Goal: Use online tool/utility

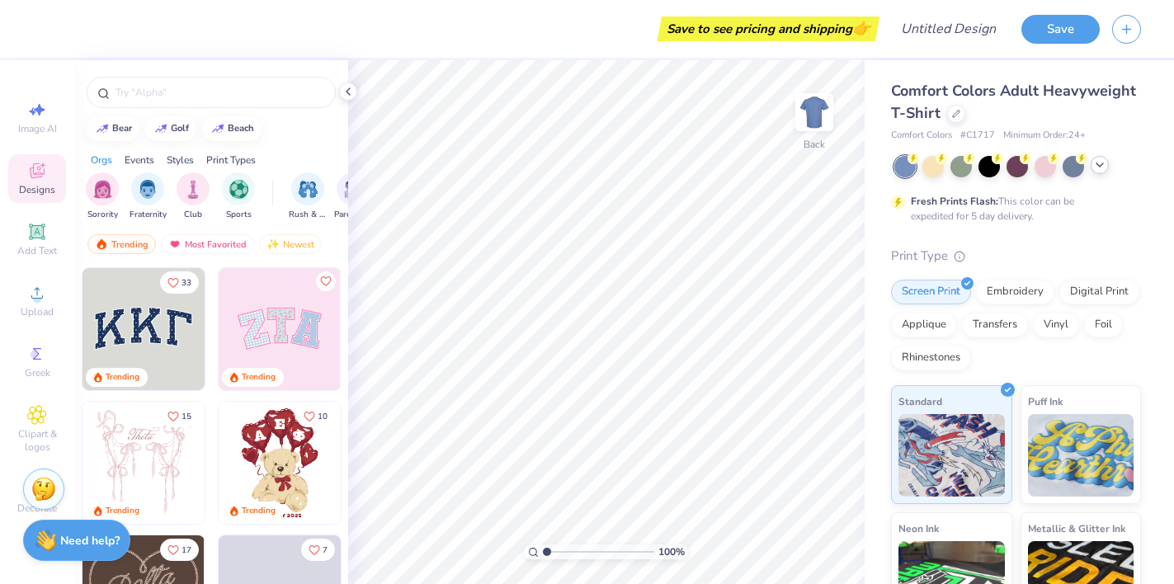
click at [1101, 168] on icon at bounding box center [1099, 164] width 13 height 13
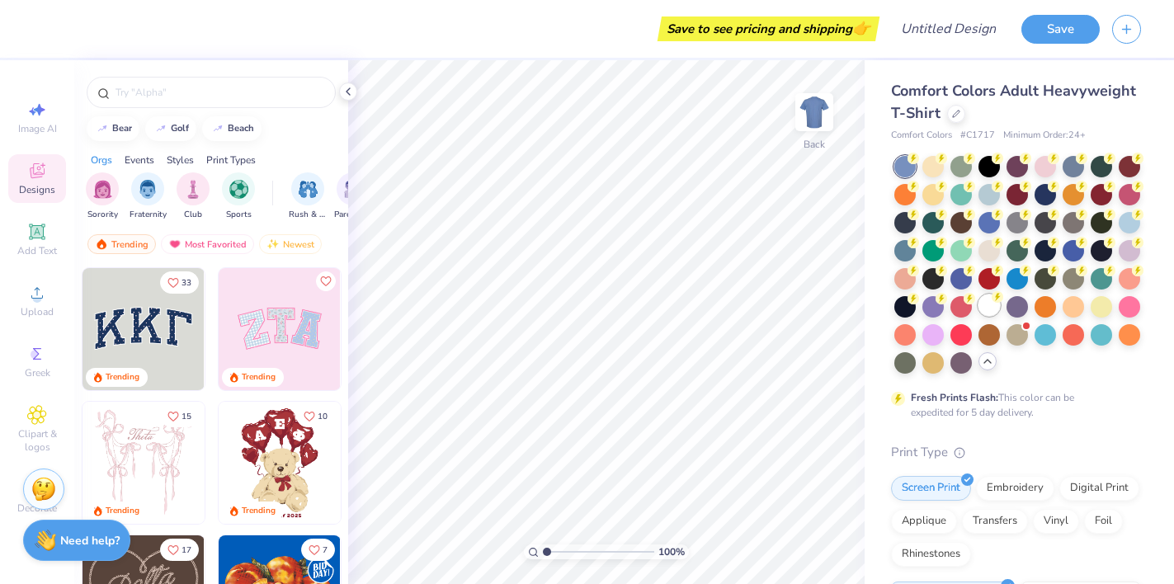
click at [990, 307] on div at bounding box center [988, 304] width 21 height 21
click at [46, 248] on span "Add Text" at bounding box center [37, 250] width 40 height 13
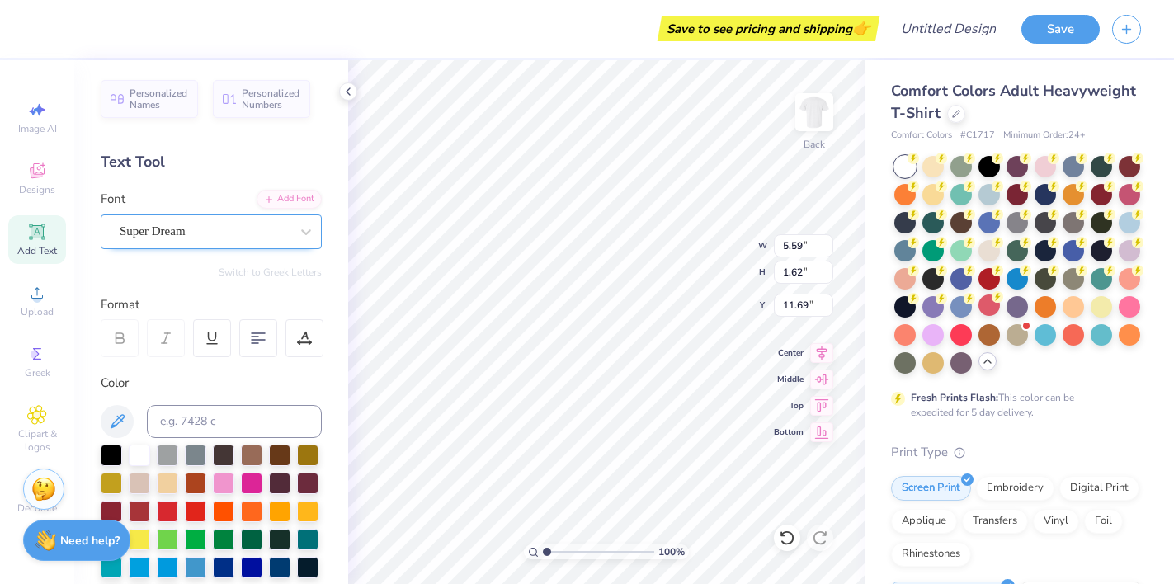
click at [231, 236] on div "Super Dream" at bounding box center [204, 232] width 173 height 26
click at [308, 229] on icon at bounding box center [306, 232] width 16 height 16
click at [274, 237] on div "Super Dream" at bounding box center [204, 232] width 173 height 26
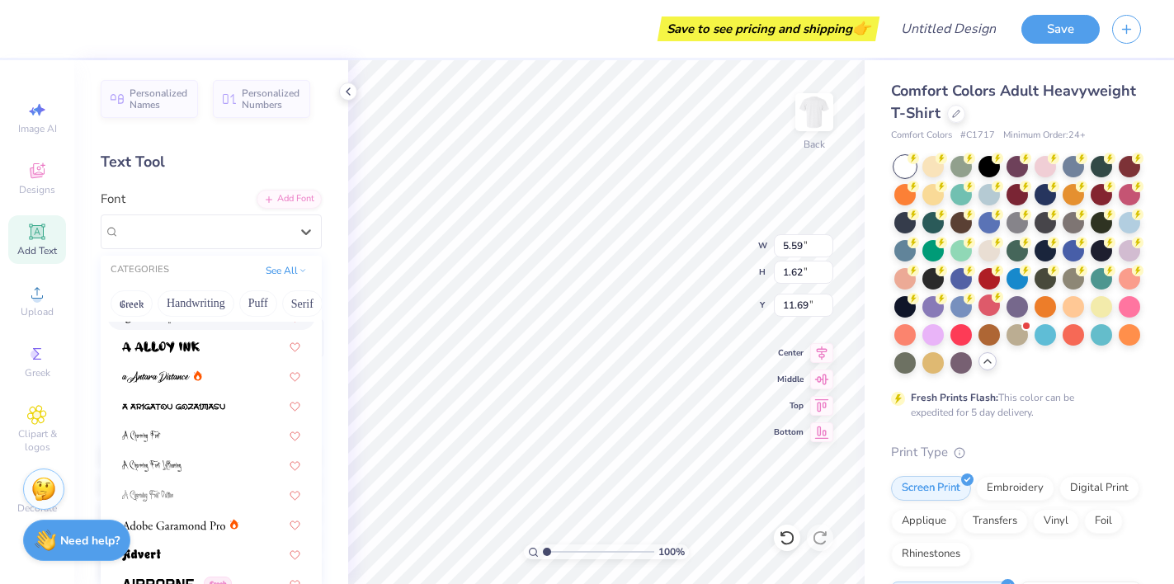
scroll to position [49, 0]
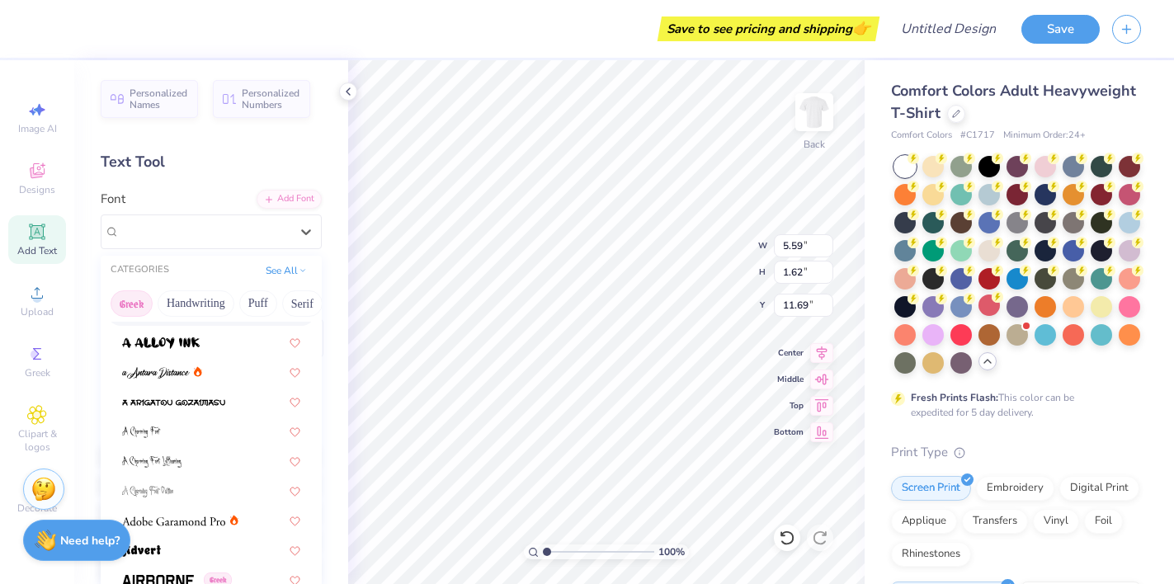
click at [138, 299] on button "Greek" at bounding box center [132, 303] width 42 height 26
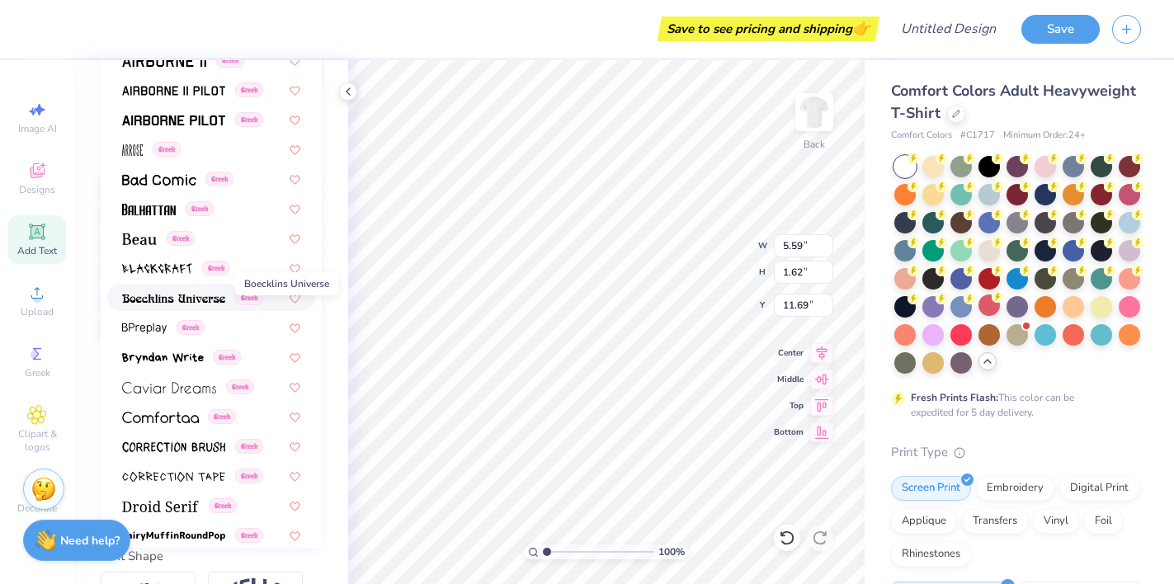
scroll to position [82, 0]
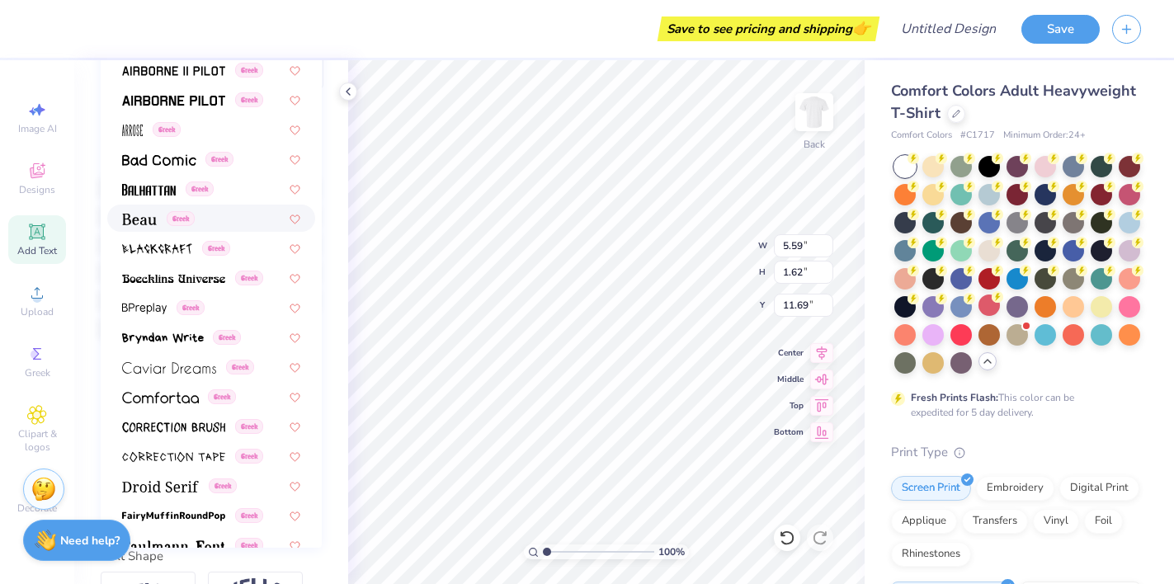
click at [200, 216] on div "Greek" at bounding box center [211, 218] width 178 height 17
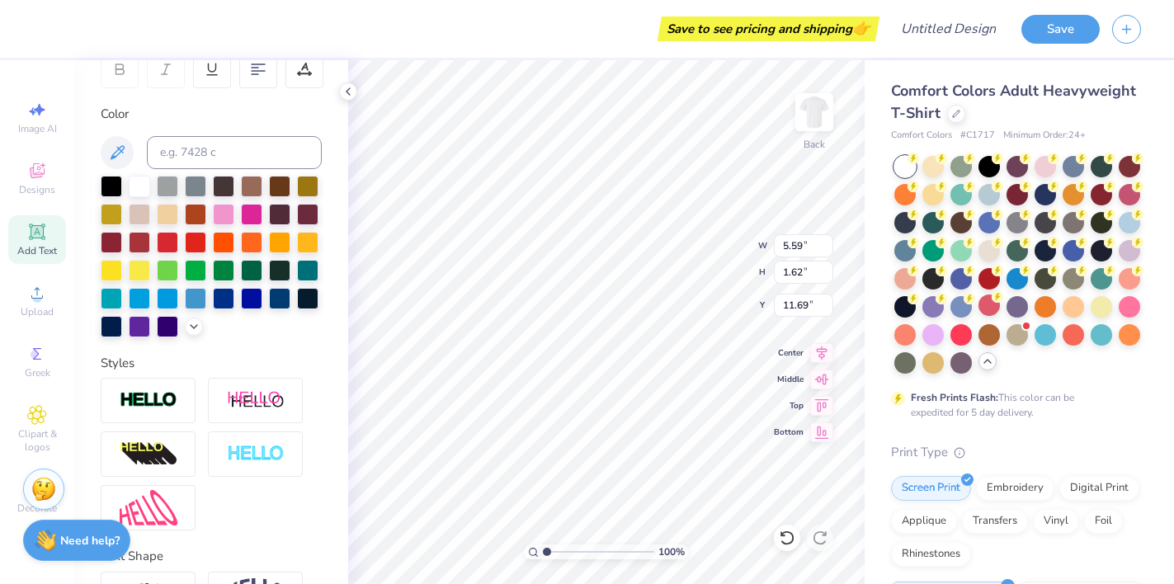
type input "5.19"
type input "1.60"
type input "11.70"
type textarea "T"
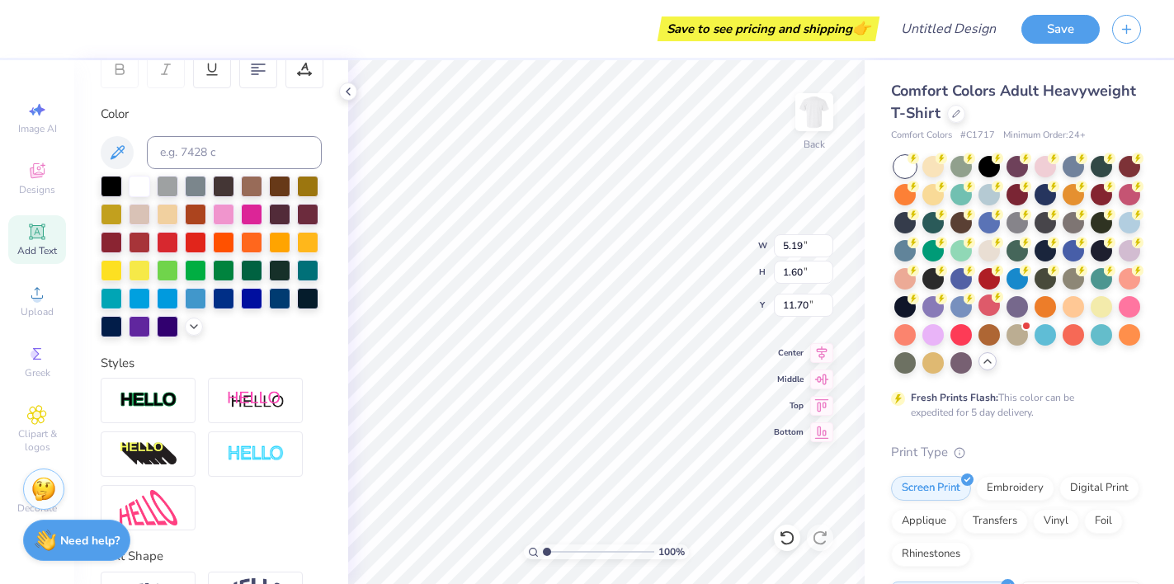
type textarea "E"
type textarea "Z"
type textarea "E"
type textarea "Y"
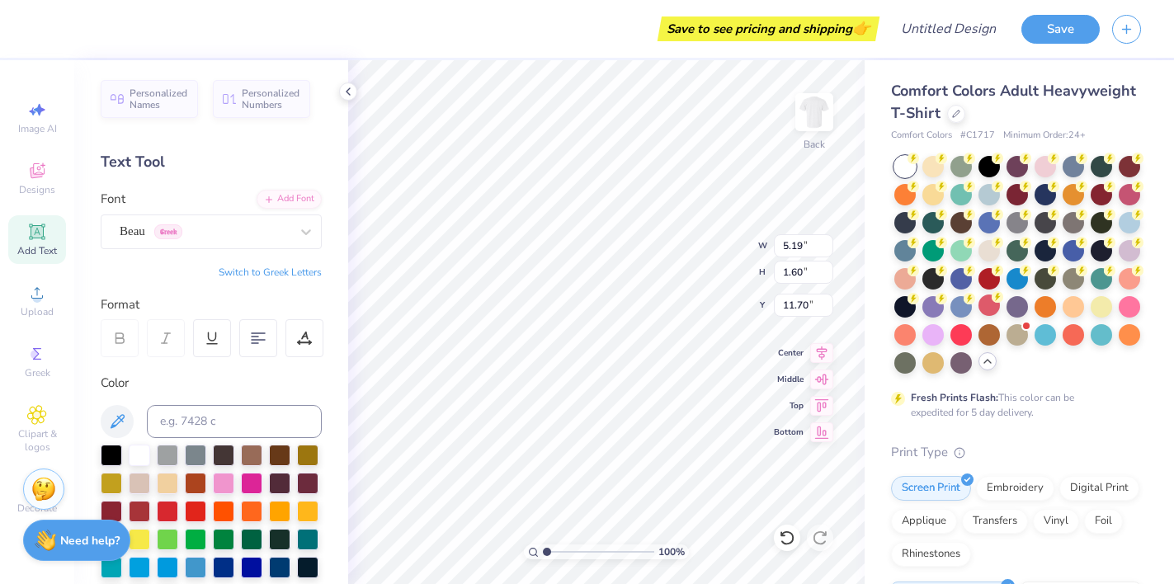
click at [253, 270] on button "Switch to Greek Letters" at bounding box center [270, 272] width 103 height 13
type textarea "Σ"
type input "7.59"
type textarea "ΣΘΨ"
type input "8.02"
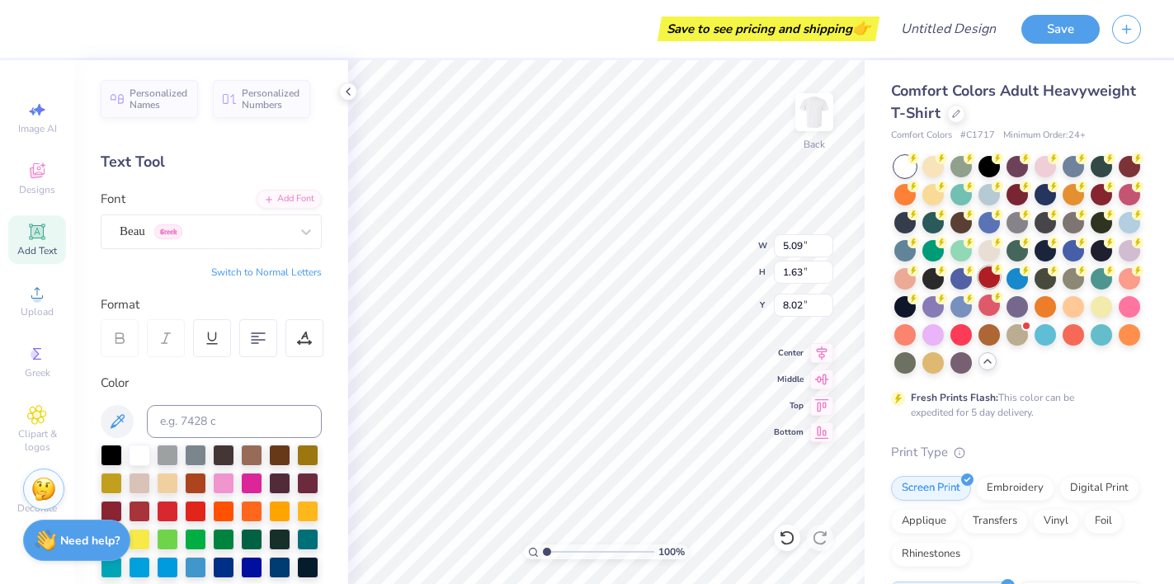
click at [987, 282] on div at bounding box center [988, 276] width 21 height 21
click at [991, 304] on div at bounding box center [988, 304] width 21 height 21
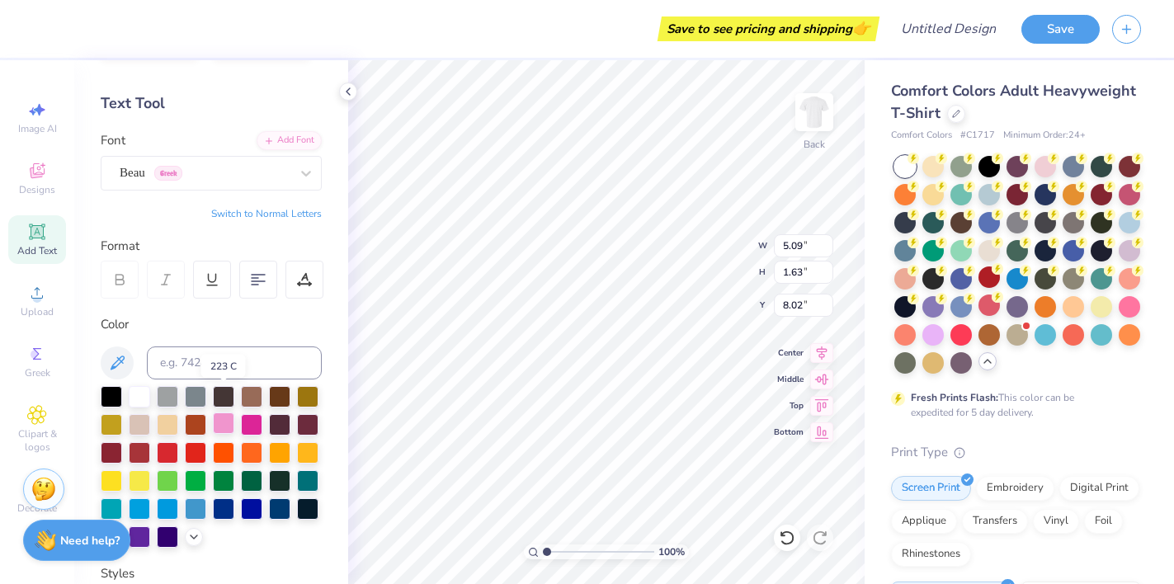
scroll to position [84, 0]
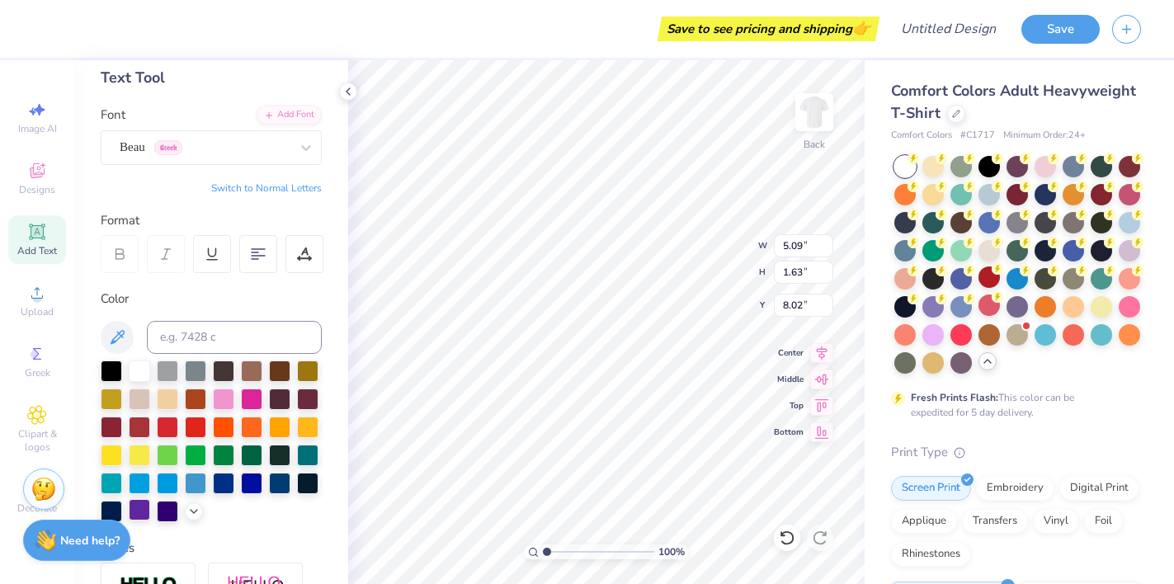
click at [143, 505] on div at bounding box center [139, 509] width 21 height 21
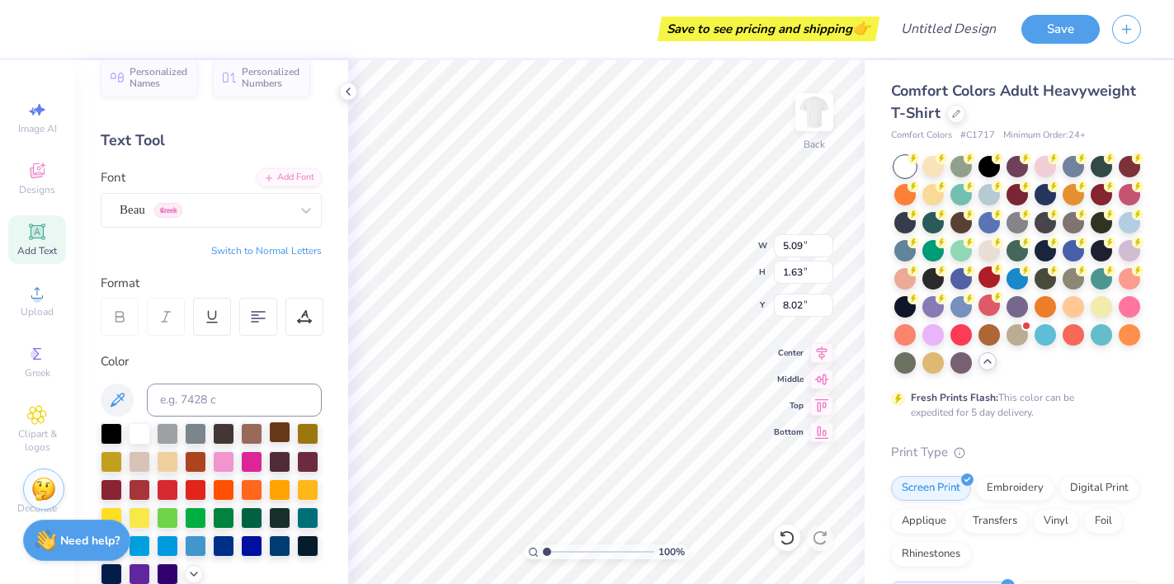
scroll to position [0, 0]
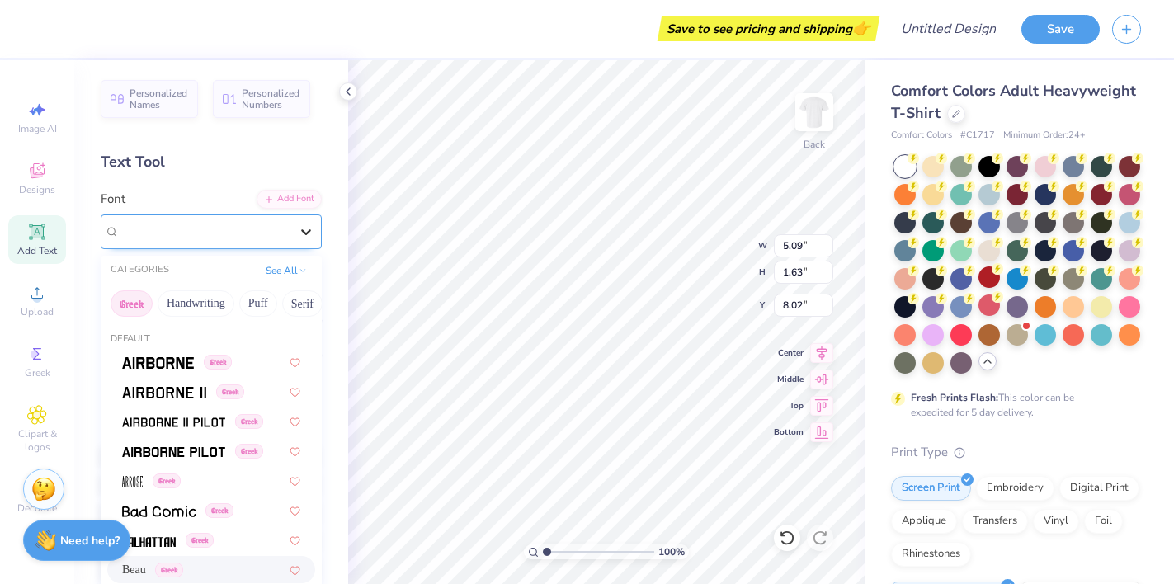
click at [300, 234] on icon at bounding box center [306, 232] width 16 height 16
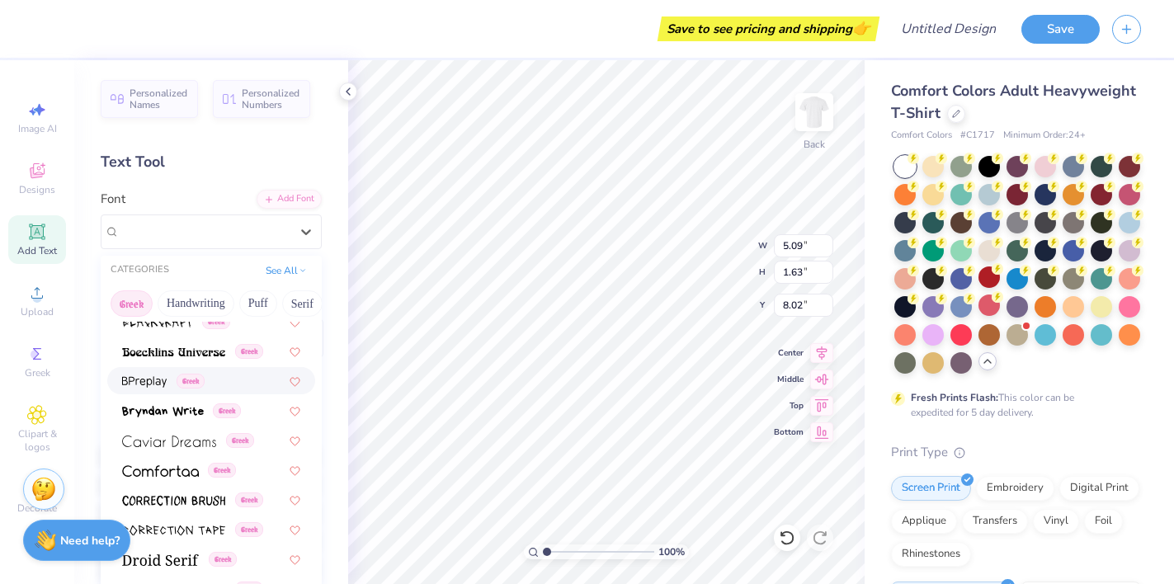
scroll to position [280, 0]
click at [189, 409] on img at bounding box center [163, 410] width 82 height 12
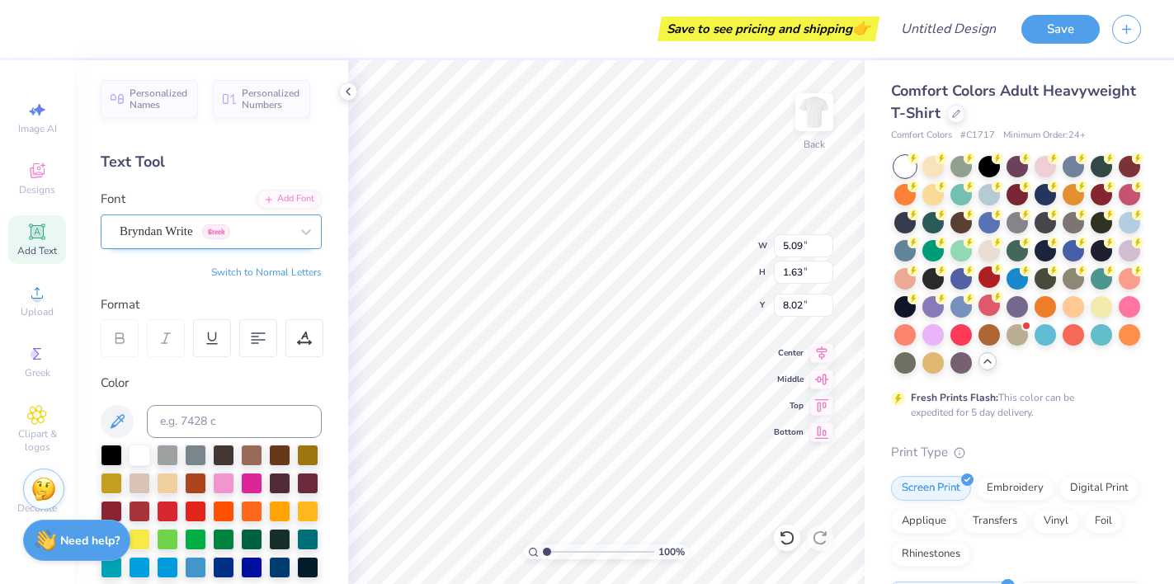
click at [278, 238] on div "Bryndan Write Greek" at bounding box center [204, 232] width 173 height 26
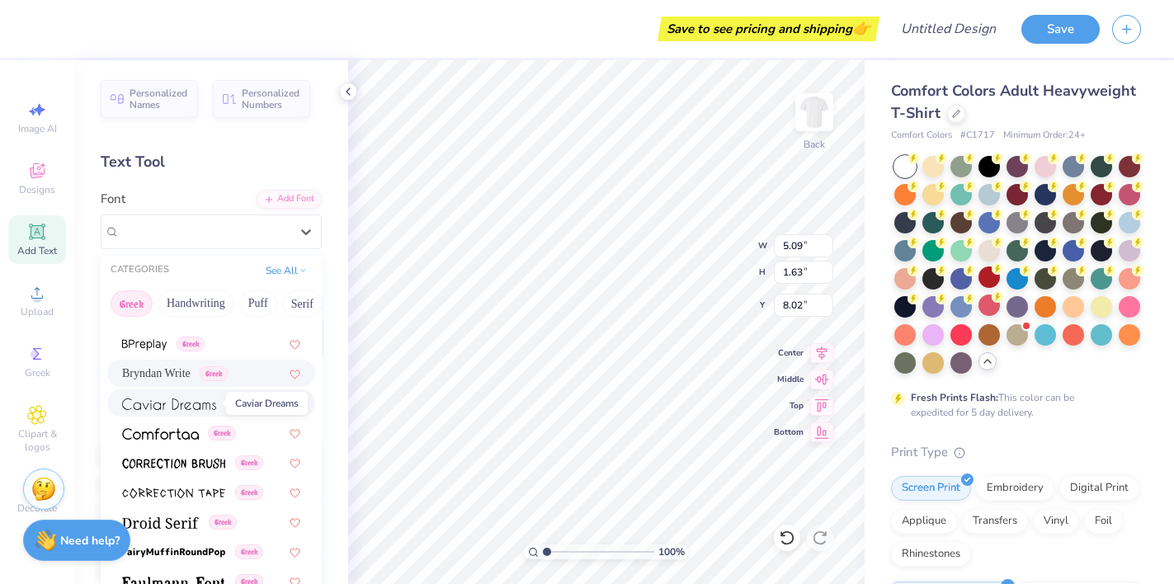
scroll to position [325, 0]
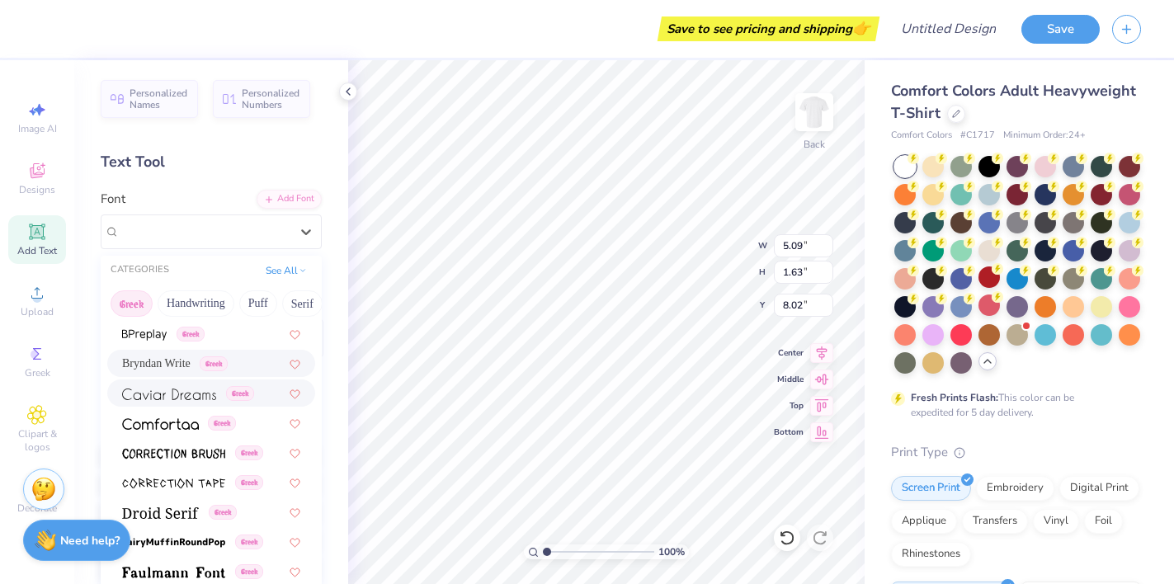
click at [194, 397] on img at bounding box center [169, 395] width 94 height 12
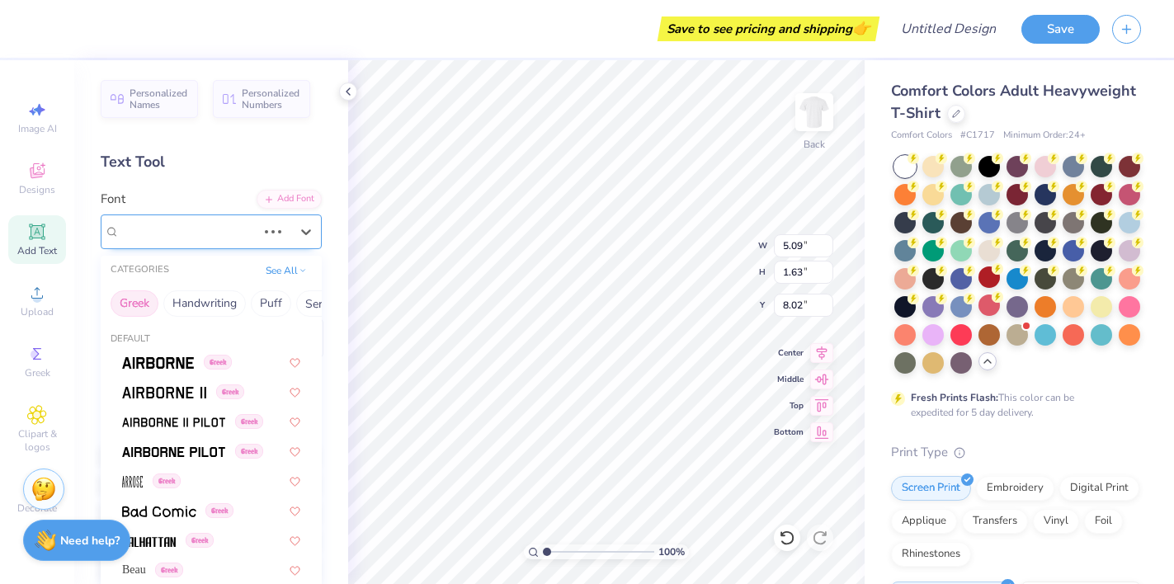
click at [280, 228] on div at bounding box center [273, 232] width 30 height 16
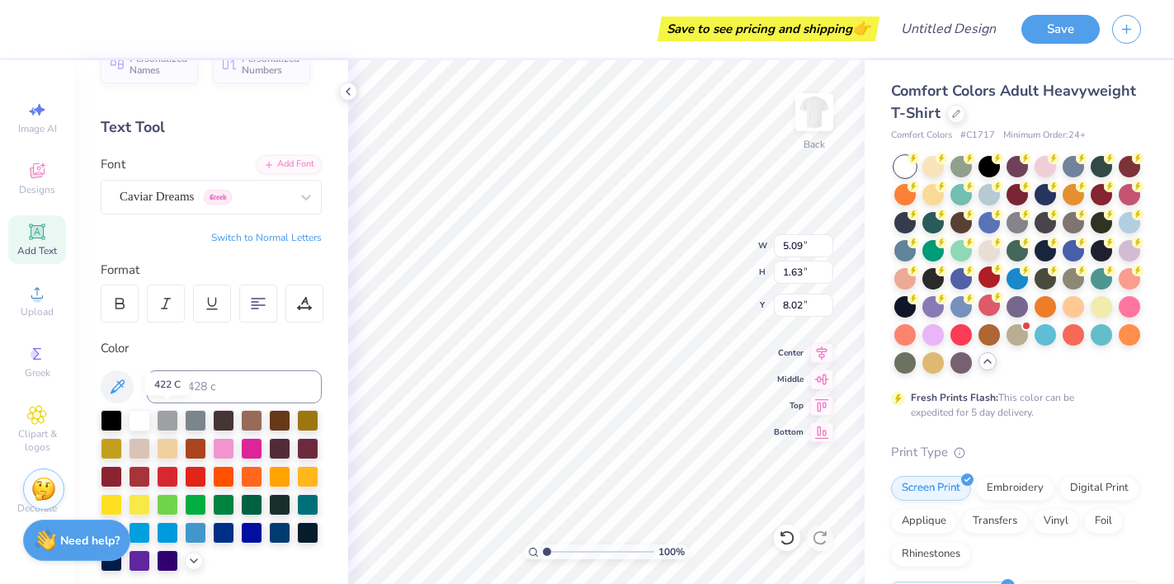
scroll to position [41, 0]
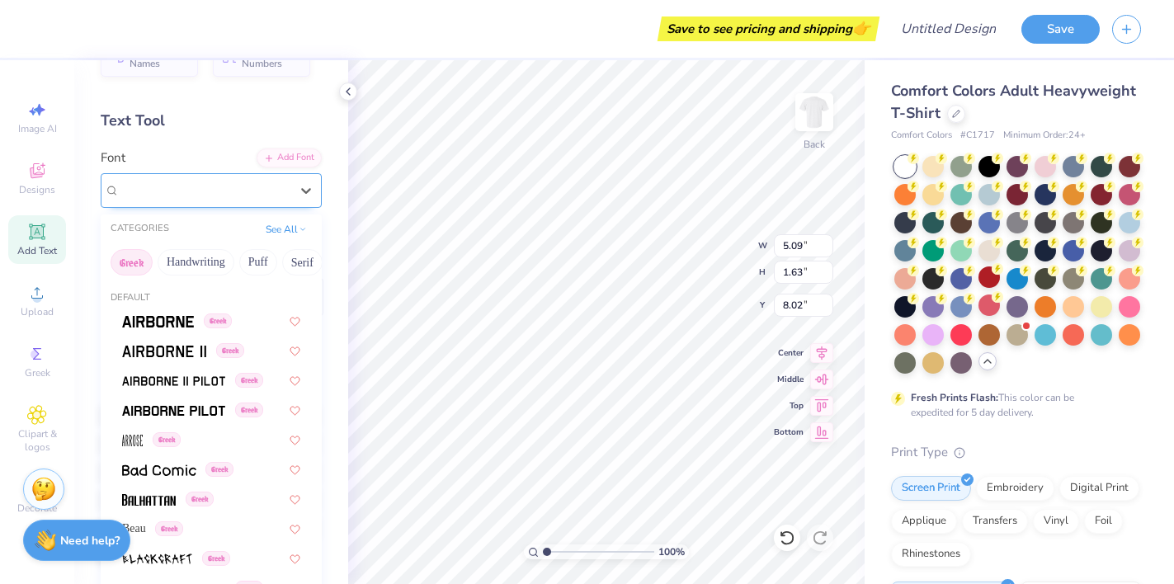
click at [244, 185] on div "Caviar Dreams Greek" at bounding box center [204, 190] width 173 height 26
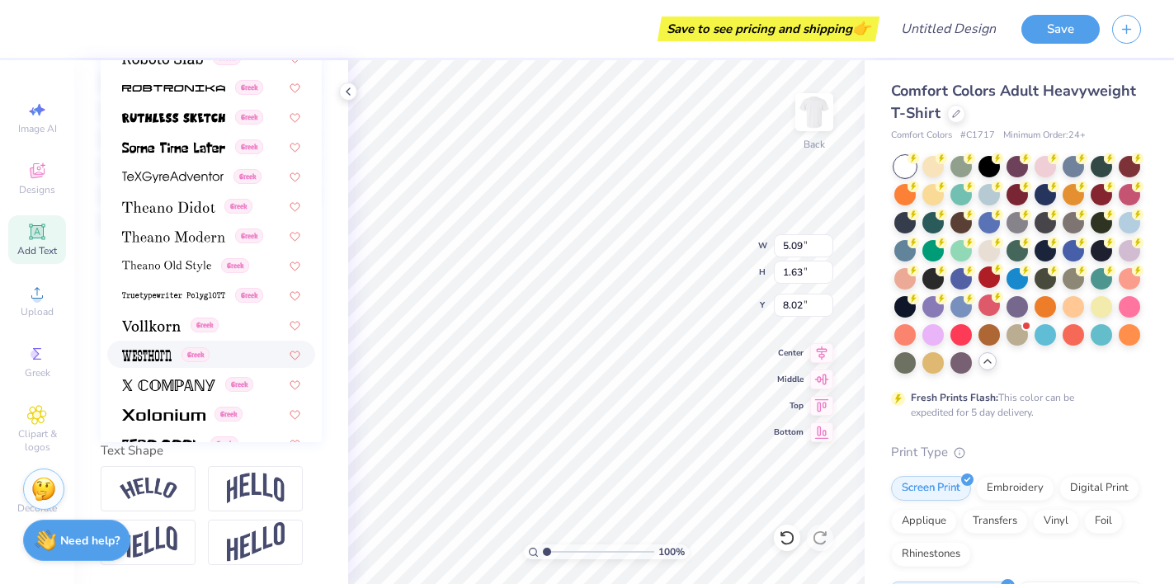
scroll to position [965, 0]
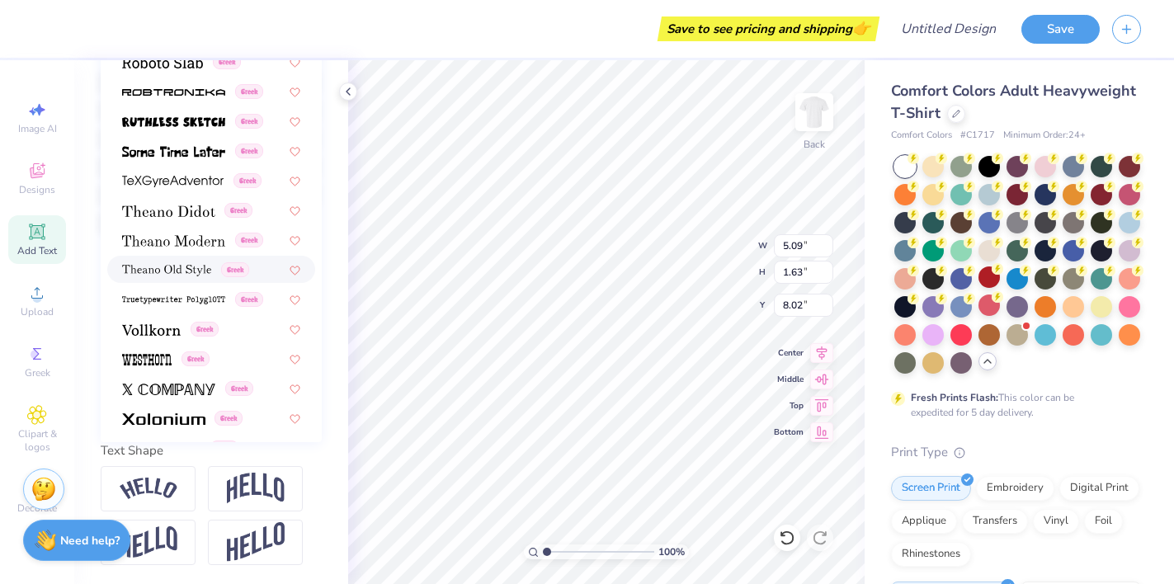
click at [239, 263] on span "Greek" at bounding box center [235, 269] width 28 height 15
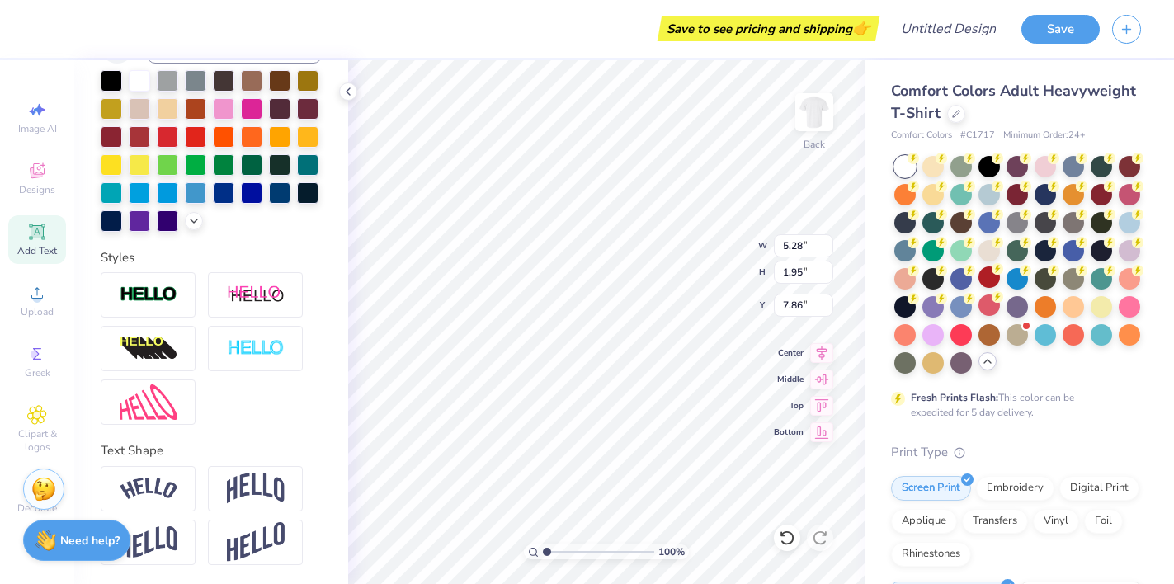
type input "7.41"
type input "2.73"
type input "8.02"
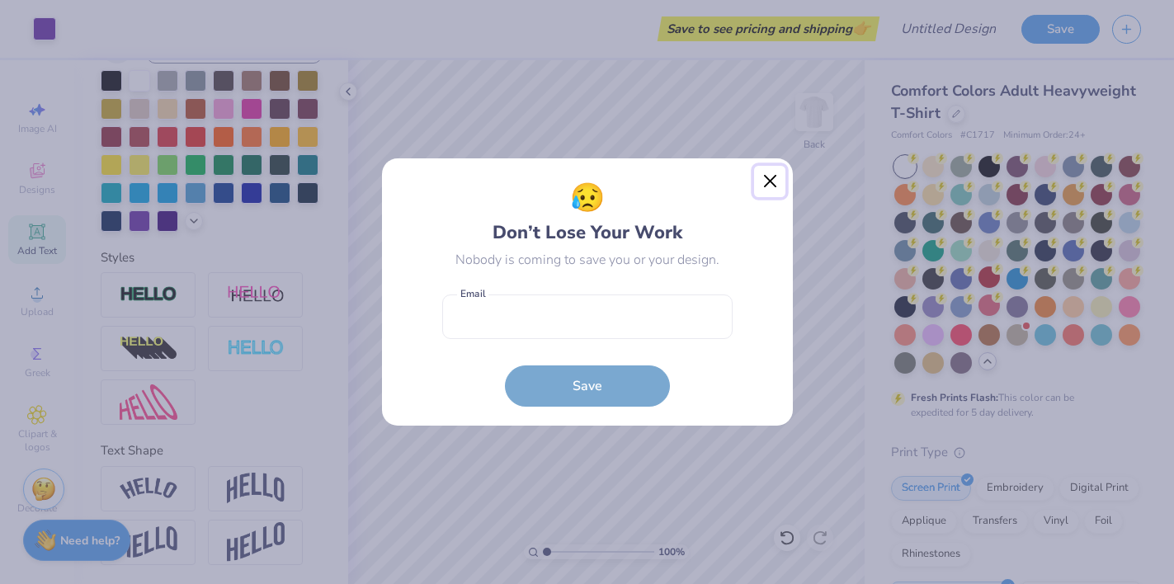
click at [770, 181] on button "Close" at bounding box center [769, 181] width 31 height 31
